Goal: Task Accomplishment & Management: Use online tool/utility

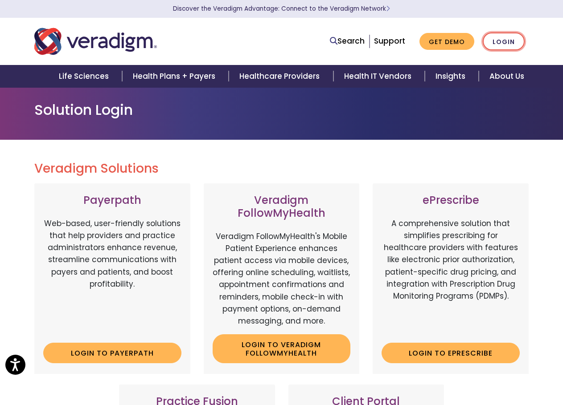
click at [507, 45] on link "Login" at bounding box center [503, 42] width 42 height 18
click at [494, 44] on link "Login" at bounding box center [503, 42] width 42 height 18
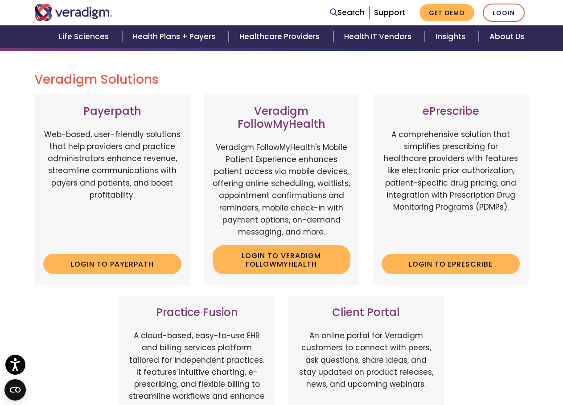
scroll to position [178, 0]
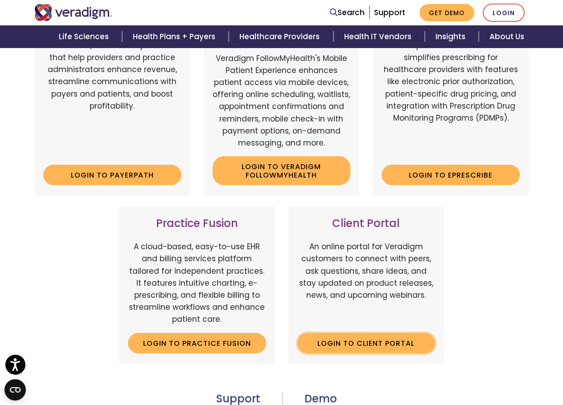
click at [365, 342] on link "Login to Client Portal" at bounding box center [366, 343] width 138 height 20
